Goal: Find specific page/section: Find specific page/section

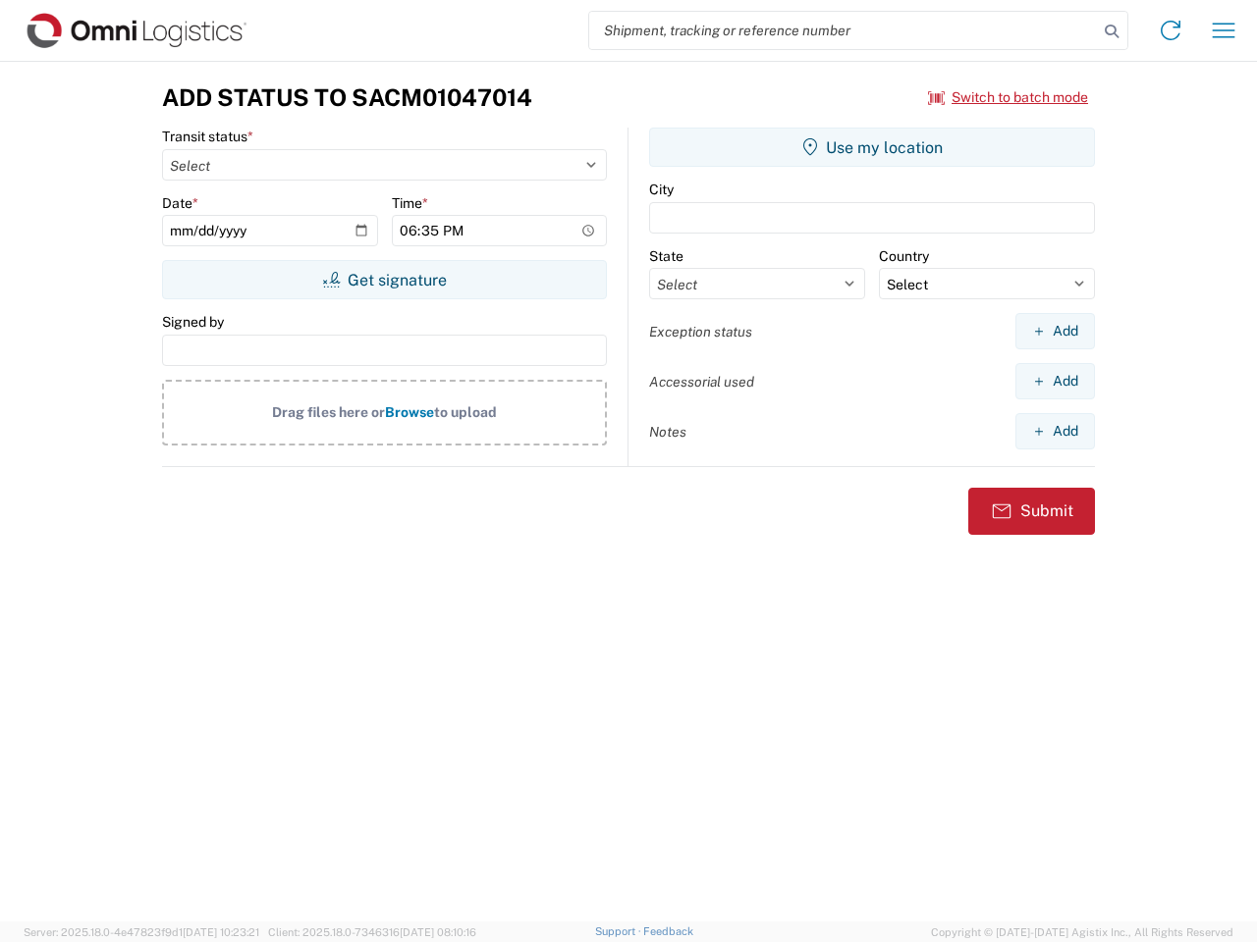
click at [843, 30] on input "search" at bounding box center [843, 30] width 509 height 37
click at [1111, 31] on icon at bounding box center [1111, 31] width 27 height 27
click at [1170, 30] on icon at bounding box center [1170, 30] width 31 height 31
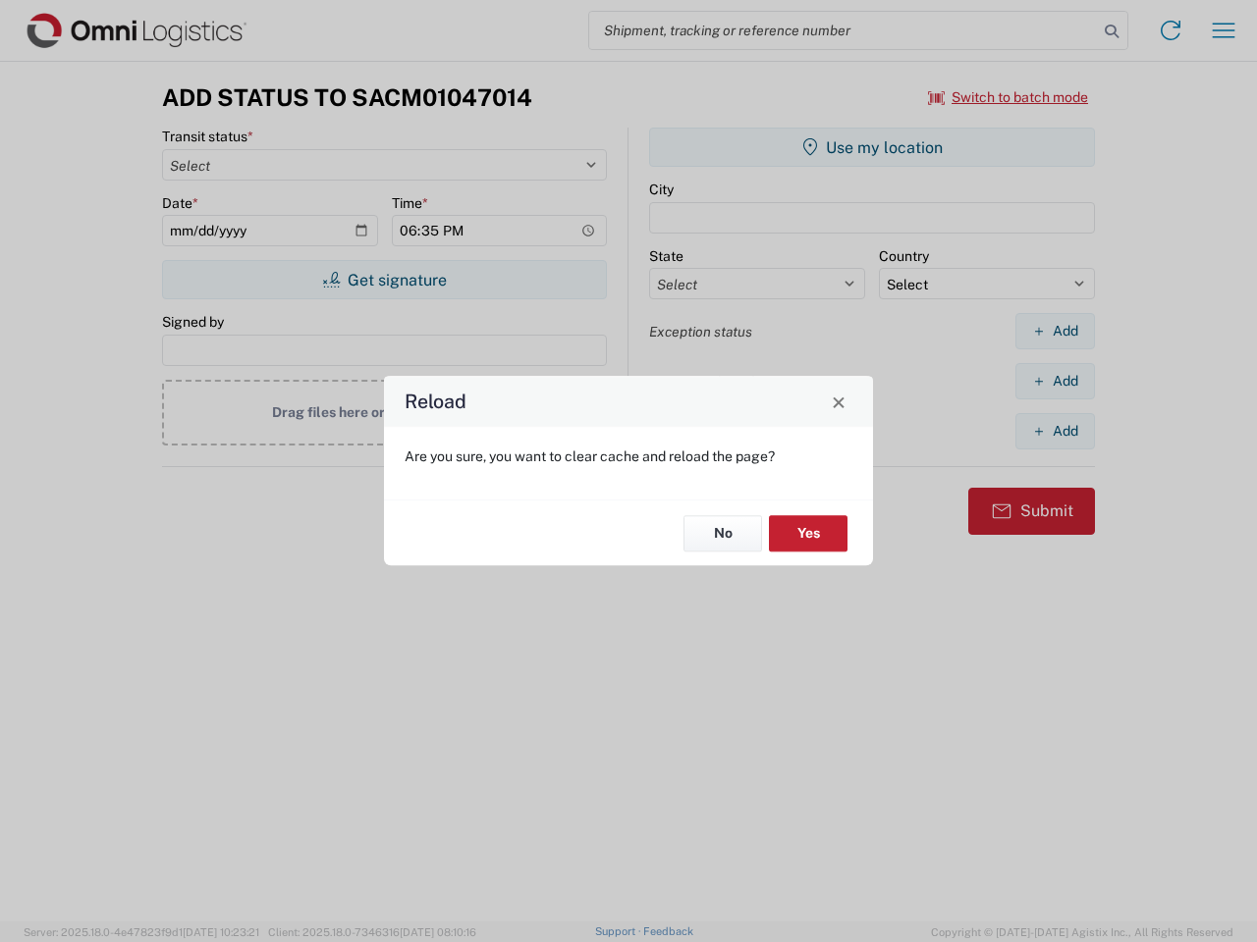
click at [1223, 30] on div "Reload Are you sure, you want to clear cache and reload the page? No Yes" at bounding box center [628, 471] width 1257 height 942
click at [1008, 97] on div "Reload Are you sure, you want to clear cache and reload the page? No Yes" at bounding box center [628, 471] width 1257 height 942
click at [384, 280] on div "Reload Are you sure, you want to clear cache and reload the page? No Yes" at bounding box center [628, 471] width 1257 height 942
click at [872, 147] on div "Reload Are you sure, you want to clear cache and reload the page? No Yes" at bounding box center [628, 471] width 1257 height 942
click at [1054, 331] on div "Reload Are you sure, you want to clear cache and reload the page? No Yes" at bounding box center [628, 471] width 1257 height 942
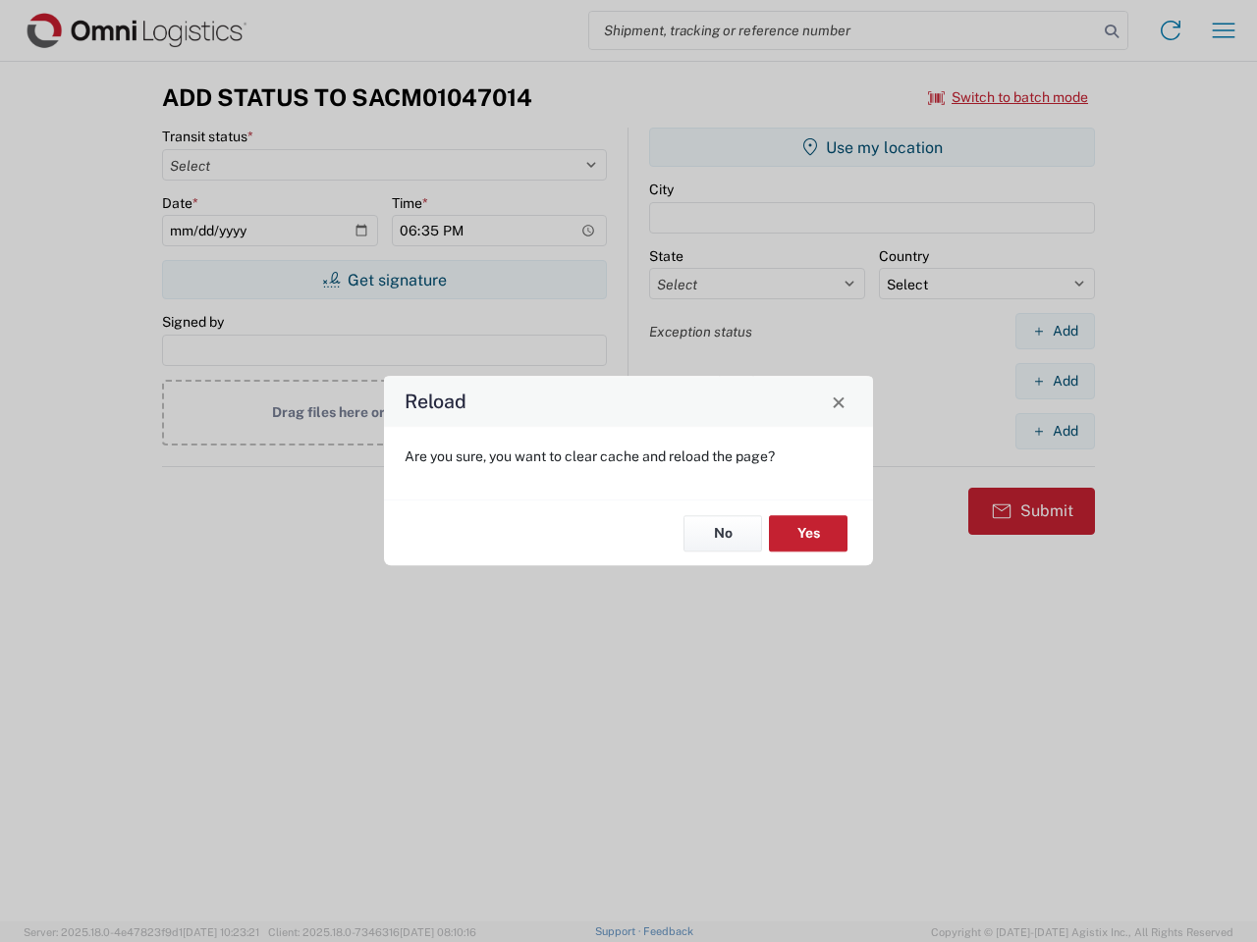
click at [1054, 381] on div "Reload Are you sure, you want to clear cache and reload the page? No Yes" at bounding box center [628, 471] width 1257 height 942
click at [1054, 431] on div "Reload Are you sure, you want to clear cache and reload the page? No Yes" at bounding box center [628, 471] width 1257 height 942
